Goal: Task Accomplishment & Management: Use online tool/utility

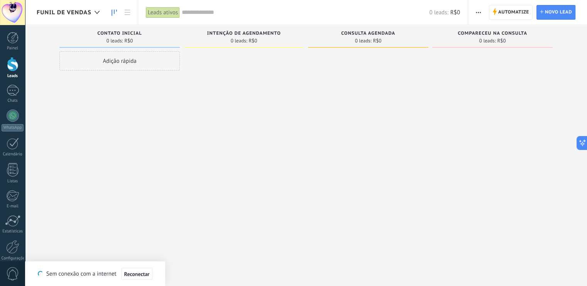
click at [68, 15] on span "Funil de vendas" at bounding box center [64, 12] width 55 height 7
click at [73, 17] on div "Funil de vendas" at bounding box center [70, 12] width 67 height 25
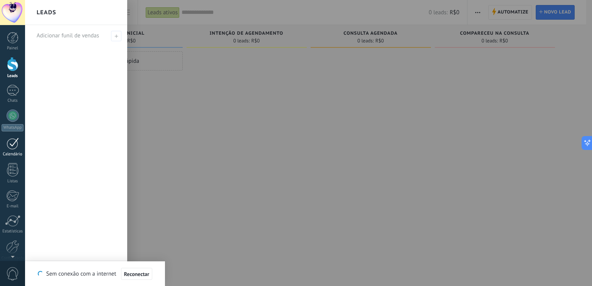
click at [7, 146] on div at bounding box center [13, 144] width 12 height 12
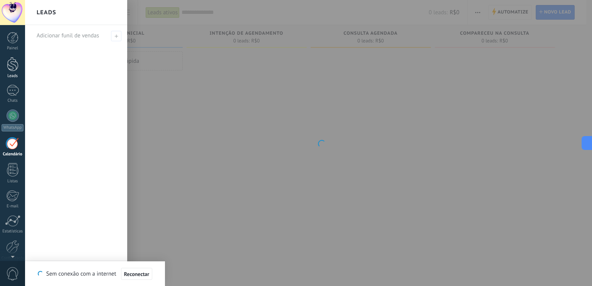
click at [11, 69] on div at bounding box center [13, 64] width 12 height 14
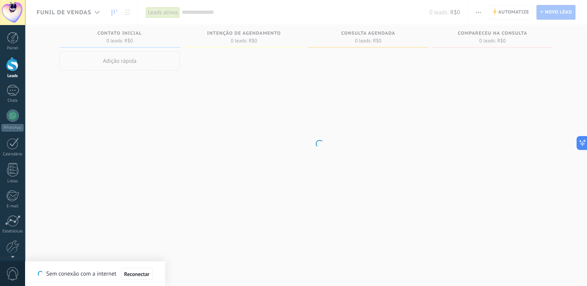
drag, startPoint x: 86, startPoint y: 13, endPoint x: 177, endPoint y: -29, distance: 100.8
click at [177, 0] on html ".abccls-1,.abccls-2{fill-rule:evenodd}.abccls-2{fill:#fff} .abfcls-1{fill:none}…" at bounding box center [293, 143] width 587 height 286
click at [130, 272] on span "Reconectar" at bounding box center [136, 273] width 25 height 5
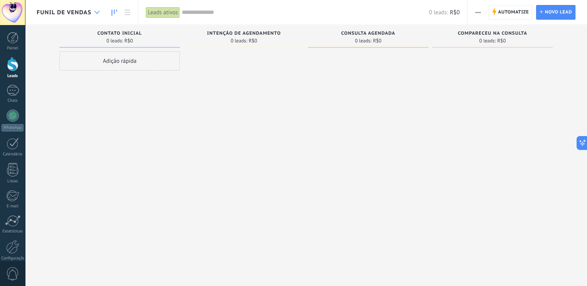
click at [93, 10] on div at bounding box center [97, 12] width 13 height 15
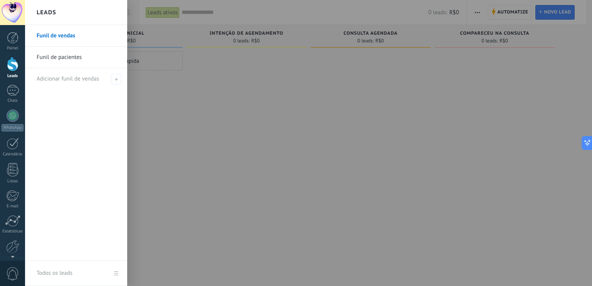
click at [71, 56] on link "Funil de pacientes" at bounding box center [78, 58] width 83 height 22
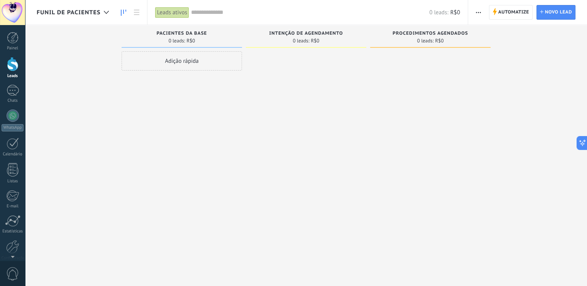
click at [478, 10] on span "button" at bounding box center [477, 12] width 5 height 15
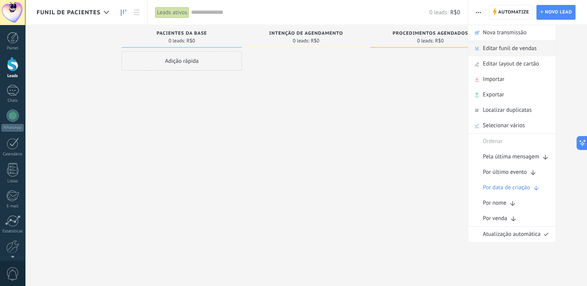
click at [495, 47] on span "Editar funil de vendas" at bounding box center [509, 48] width 54 height 15
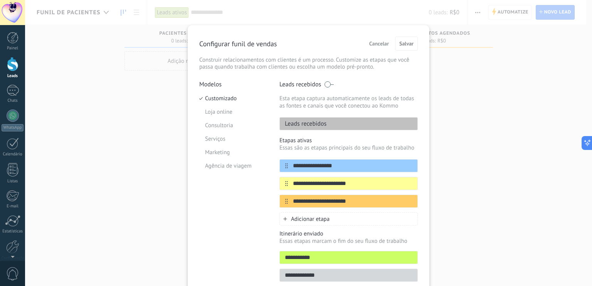
click at [299, 221] on span "Adicionar etapa" at bounding box center [310, 219] width 39 height 7
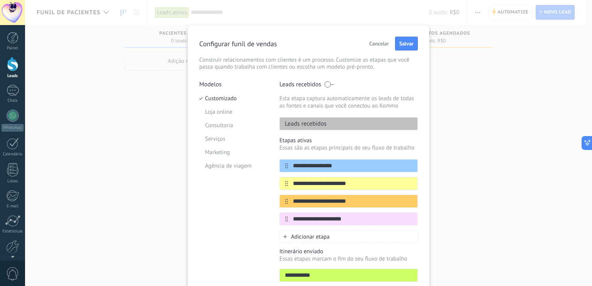
type input "**********"
click at [424, 158] on div "**********" at bounding box center [309, 170] width 242 height 291
click at [406, 48] on button "Salvar" at bounding box center [406, 44] width 23 height 14
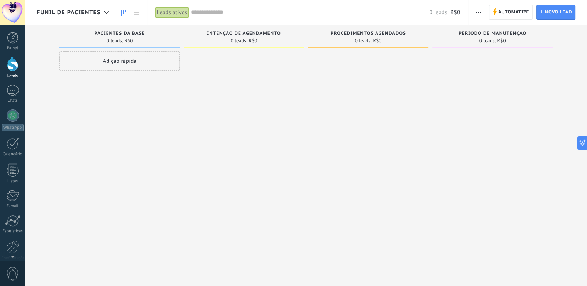
click at [475, 11] on button "button" at bounding box center [477, 12] width 11 height 15
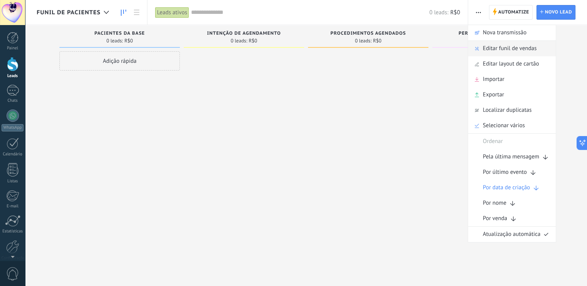
click at [474, 44] on div "Editar funil de vendas" at bounding box center [512, 48] width 88 height 15
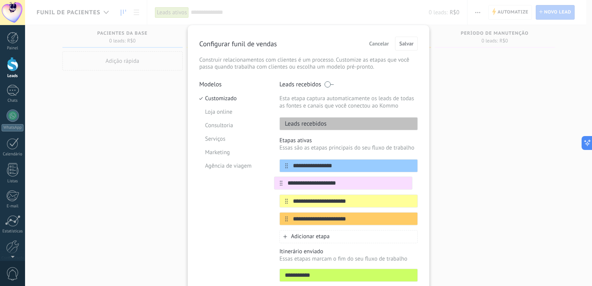
drag, startPoint x: 285, startPoint y: 218, endPoint x: 281, endPoint y: 181, distance: 37.6
click at [281, 181] on div "**********" at bounding box center [349, 192] width 138 height 66
click at [404, 48] on button "Salvar" at bounding box center [406, 44] width 23 height 14
